Goal: Information Seeking & Learning: Check status

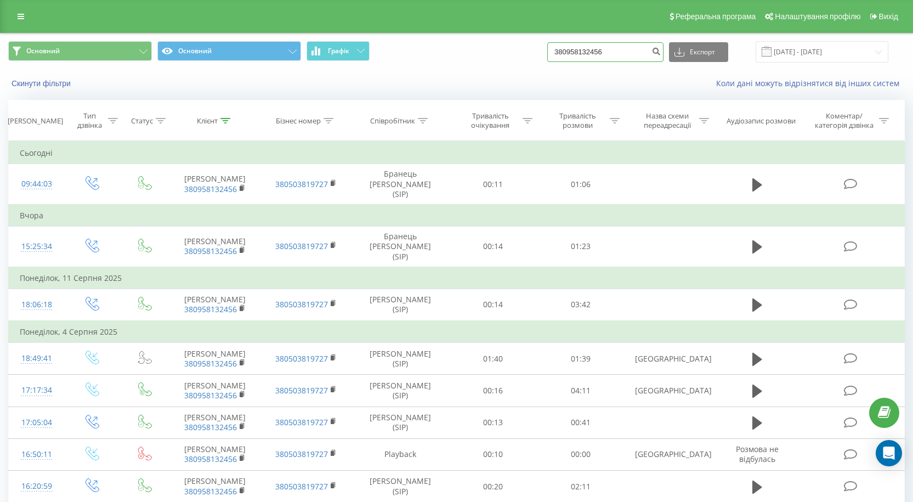
drag, startPoint x: 618, startPoint y: 54, endPoint x: 324, endPoint y: 87, distance: 296.3
click at [325, 87] on div "Основний Основний Графік 380958132456 Експорт .csv .xls .xlsx 19.05.2025 - 19.0…" at bounding box center [457, 64] width 912 height 63
paste input "+380635179038"
click at [570, 50] on input "+380635179038" at bounding box center [605, 52] width 116 height 20
type input "380635179038"
